Goal: Task Accomplishment & Management: Use online tool/utility

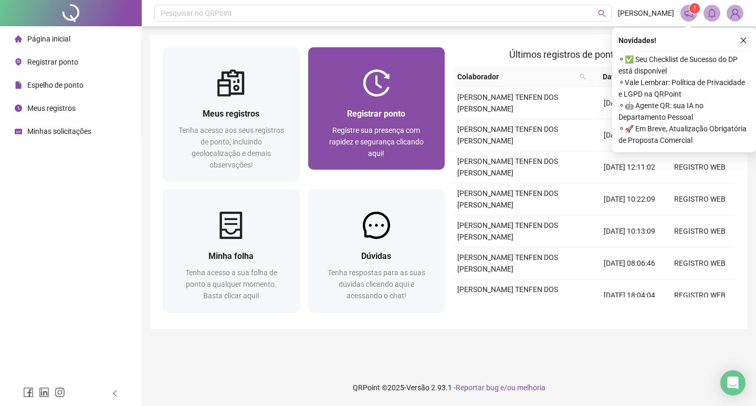
click at [405, 114] on span "Registrar ponto" at bounding box center [376, 114] width 58 height 10
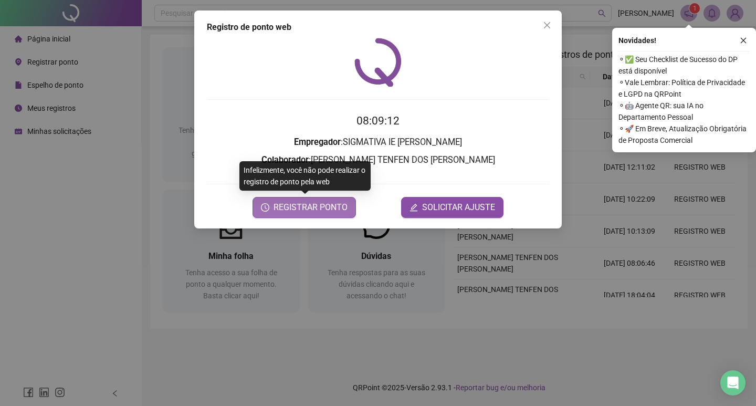
click at [345, 206] on span "REGISTRAR PONTO" at bounding box center [311, 207] width 74 height 13
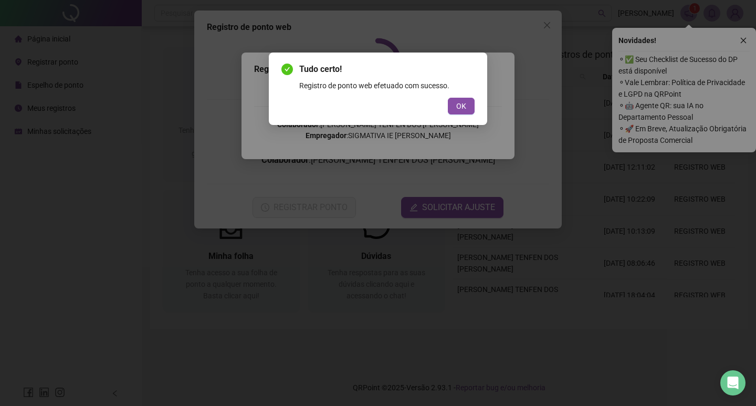
drag, startPoint x: 457, startPoint y: 107, endPoint x: 474, endPoint y: 104, distance: 17.0
click at [457, 106] on span "OK" at bounding box center [461, 106] width 10 height 12
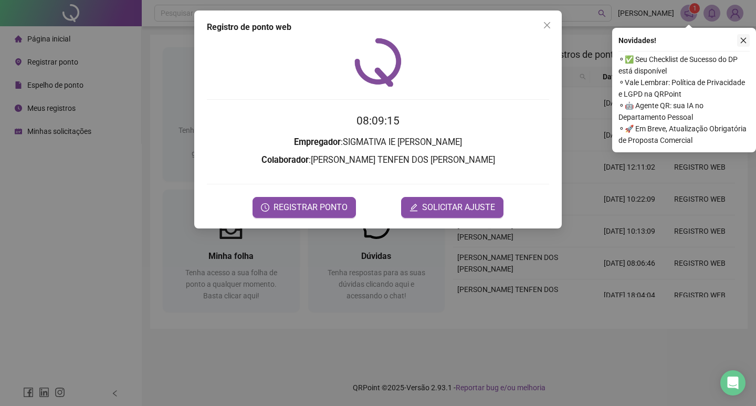
click at [741, 43] on icon "close" at bounding box center [743, 40] width 7 height 7
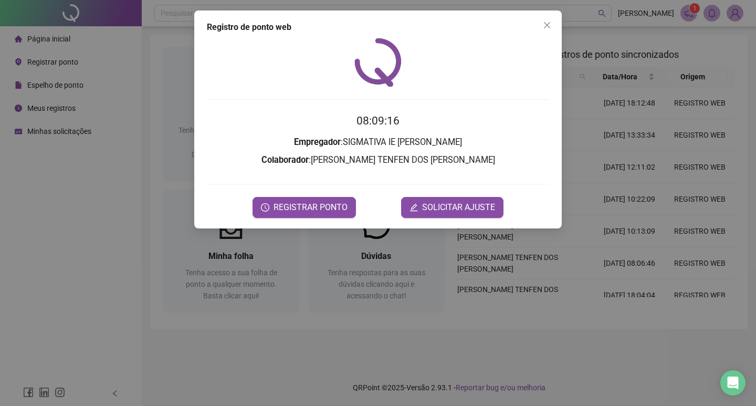
click at [551, 28] on span "Close" at bounding box center [547, 25] width 17 height 8
